Goal: Information Seeking & Learning: Learn about a topic

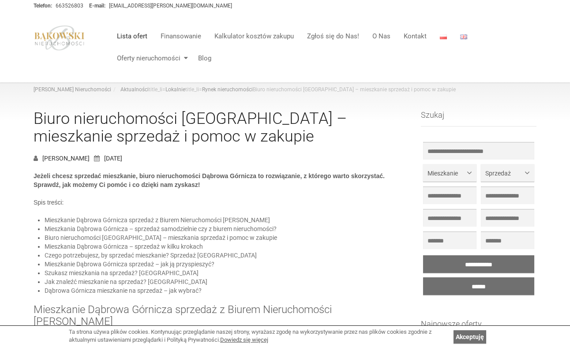
click at [141, 39] on link "Lista ofert" at bounding box center [132, 36] width 44 height 18
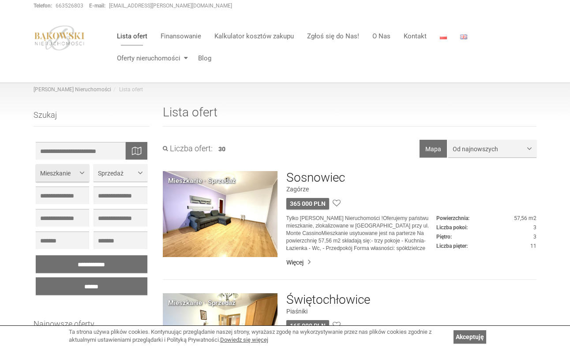
click at [84, 172] on span "button" at bounding box center [84, 172] width 0 height 0
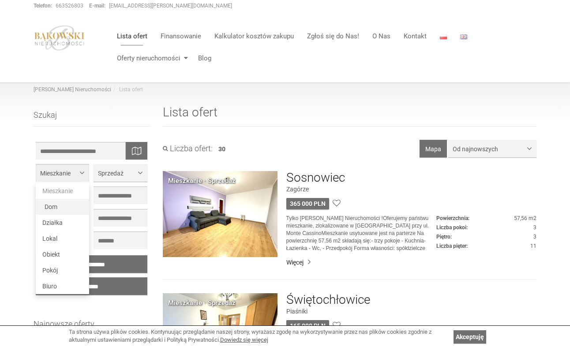
click at [70, 207] on link "Dom" at bounding box center [62, 207] width 53 height 16
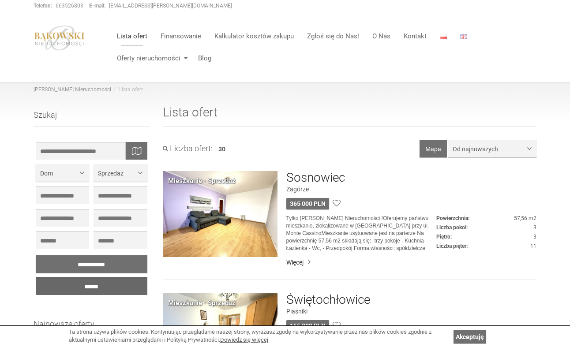
click at [116, 283] on input "******" at bounding box center [92, 287] width 112 height 18
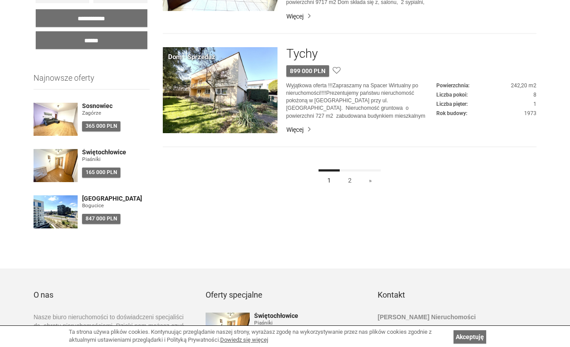
scroll to position [265, 0]
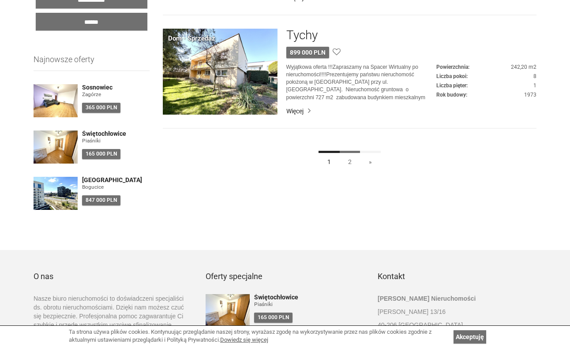
click at [350, 162] on link "2" at bounding box center [350, 161] width 21 height 20
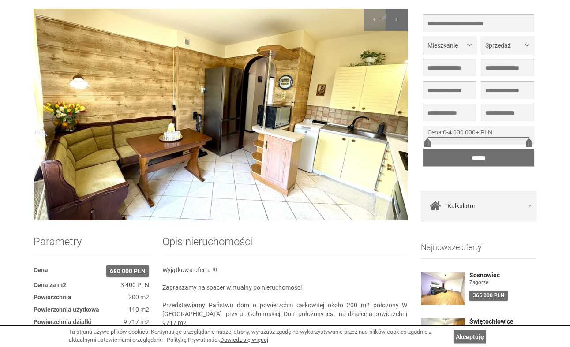
scroll to position [88, 0]
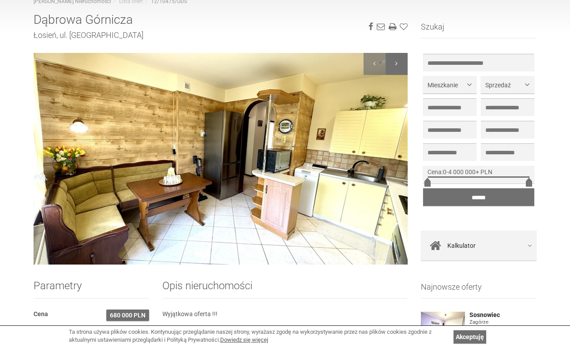
click at [397, 64] on div at bounding box center [397, 64] width 22 height 22
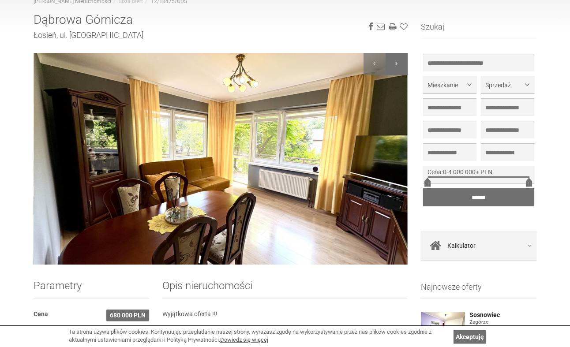
click at [397, 64] on div at bounding box center [397, 64] width 22 height 22
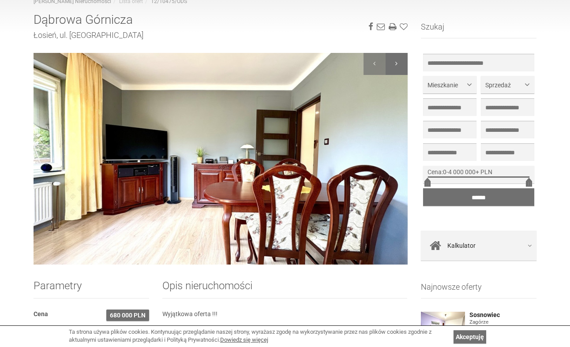
click at [397, 64] on div at bounding box center [397, 64] width 22 height 22
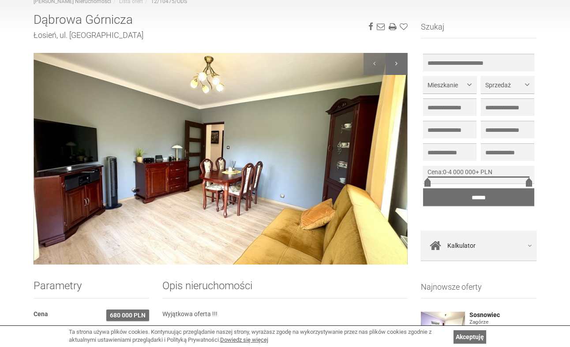
click at [397, 64] on div at bounding box center [397, 64] width 22 height 22
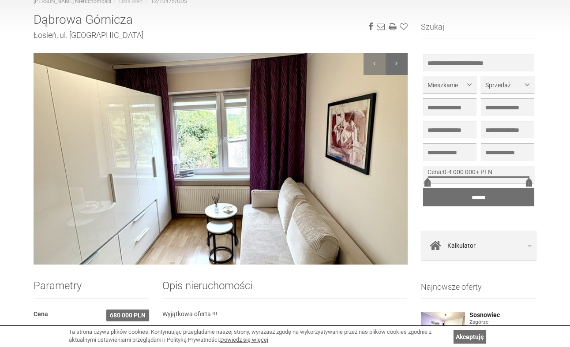
click at [397, 64] on div at bounding box center [397, 64] width 22 height 22
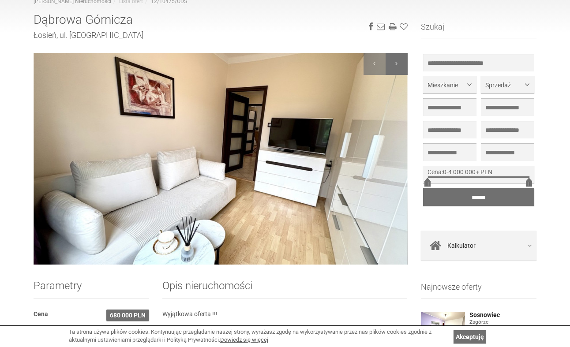
click at [397, 64] on div at bounding box center [397, 64] width 22 height 22
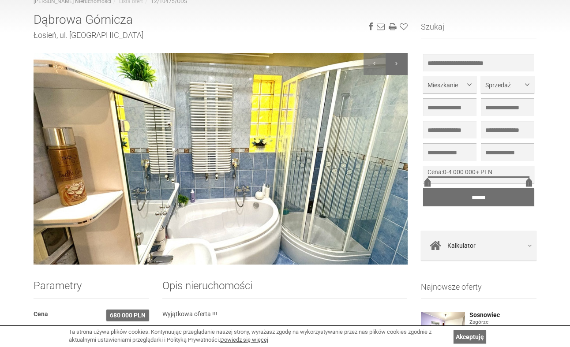
click at [397, 64] on div at bounding box center [397, 64] width 22 height 22
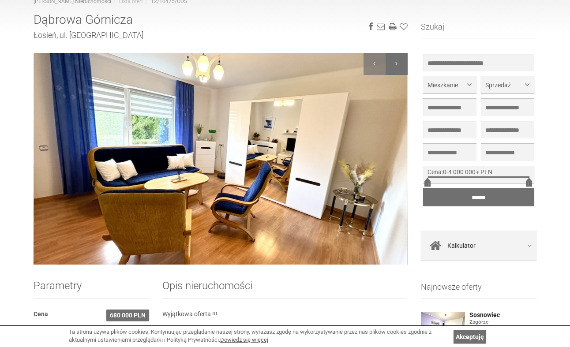
click at [397, 64] on div at bounding box center [397, 64] width 22 height 22
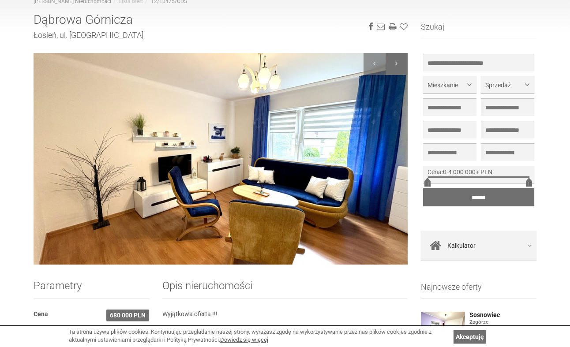
click at [397, 64] on div at bounding box center [397, 64] width 22 height 22
